Goal: Navigation & Orientation: Find specific page/section

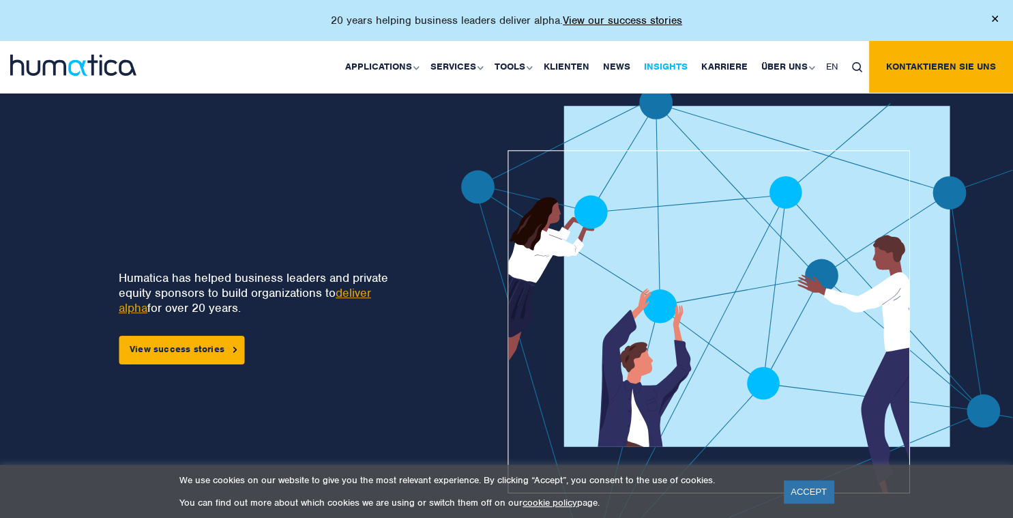
click at [663, 61] on link "Insights" at bounding box center [665, 67] width 57 height 52
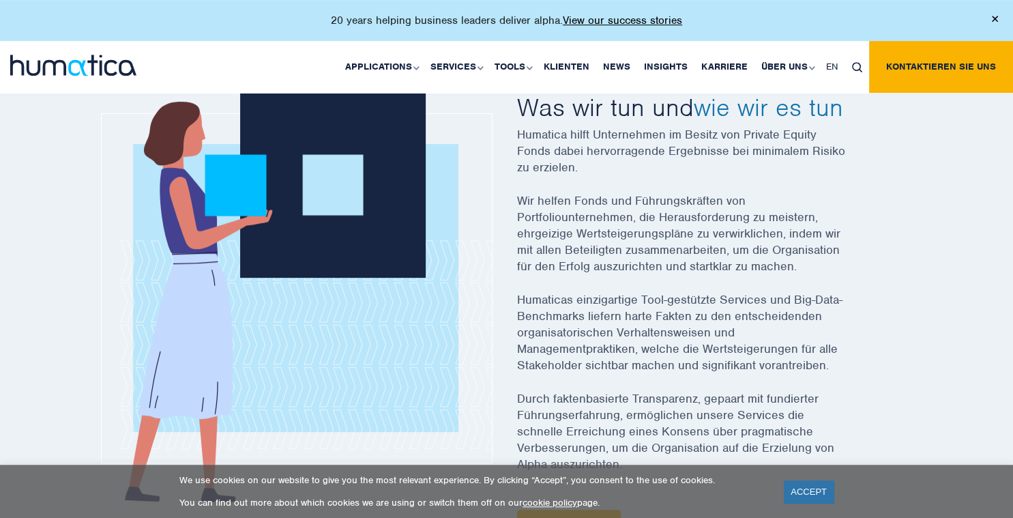
scroll to position [475, 0]
click at [734, 76] on link "Karriere" at bounding box center [725, 67] width 60 height 52
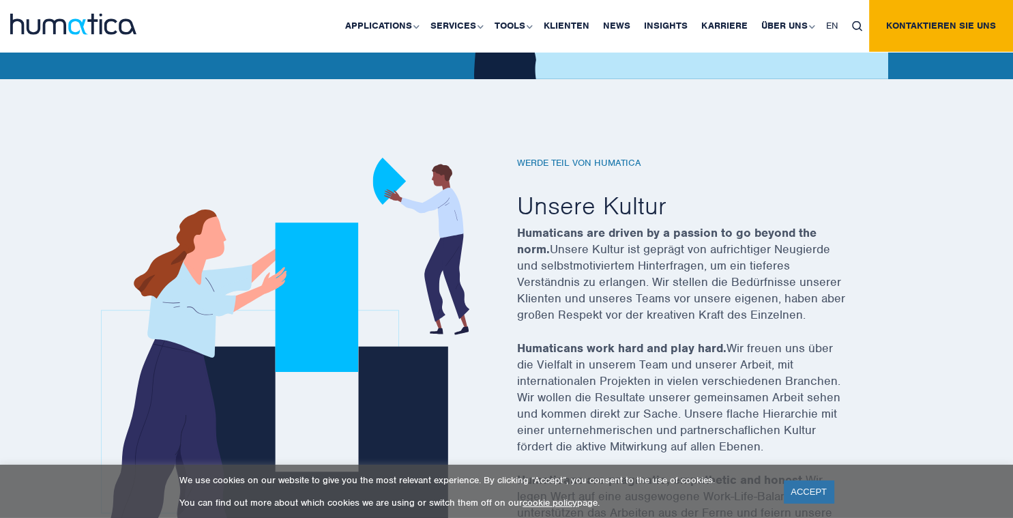
scroll to position [375, 0]
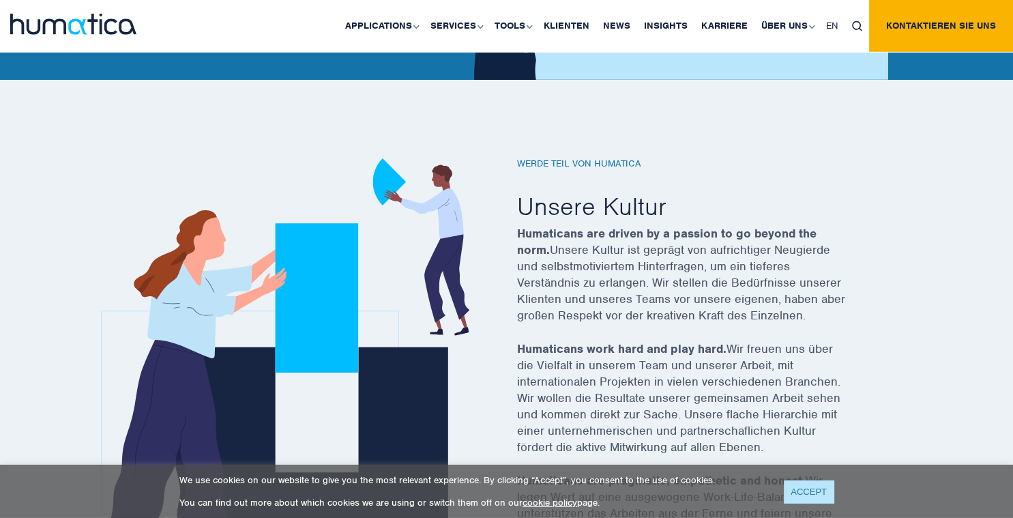
click at [800, 489] on link "ACCEPT" at bounding box center [809, 491] width 50 height 23
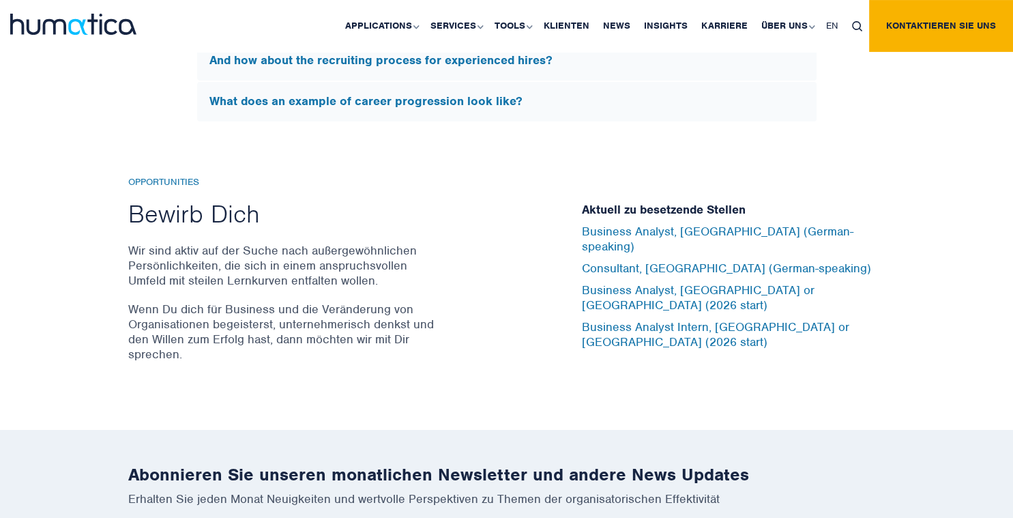
scroll to position [4459, 0]
click at [799, 21] on link "Über uns" at bounding box center [787, 26] width 65 height 52
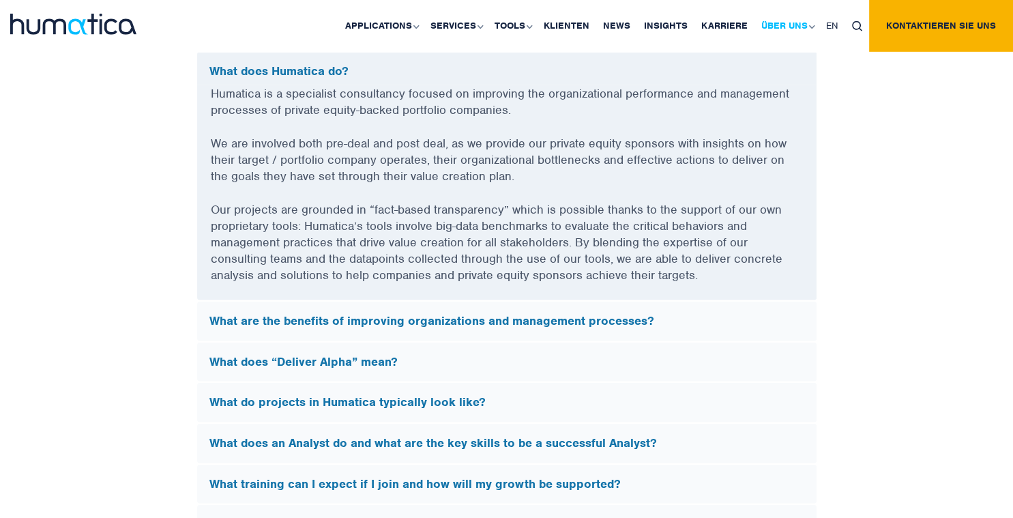
scroll to position [3737, 0]
